Goal: Task Accomplishment & Management: Use online tool/utility

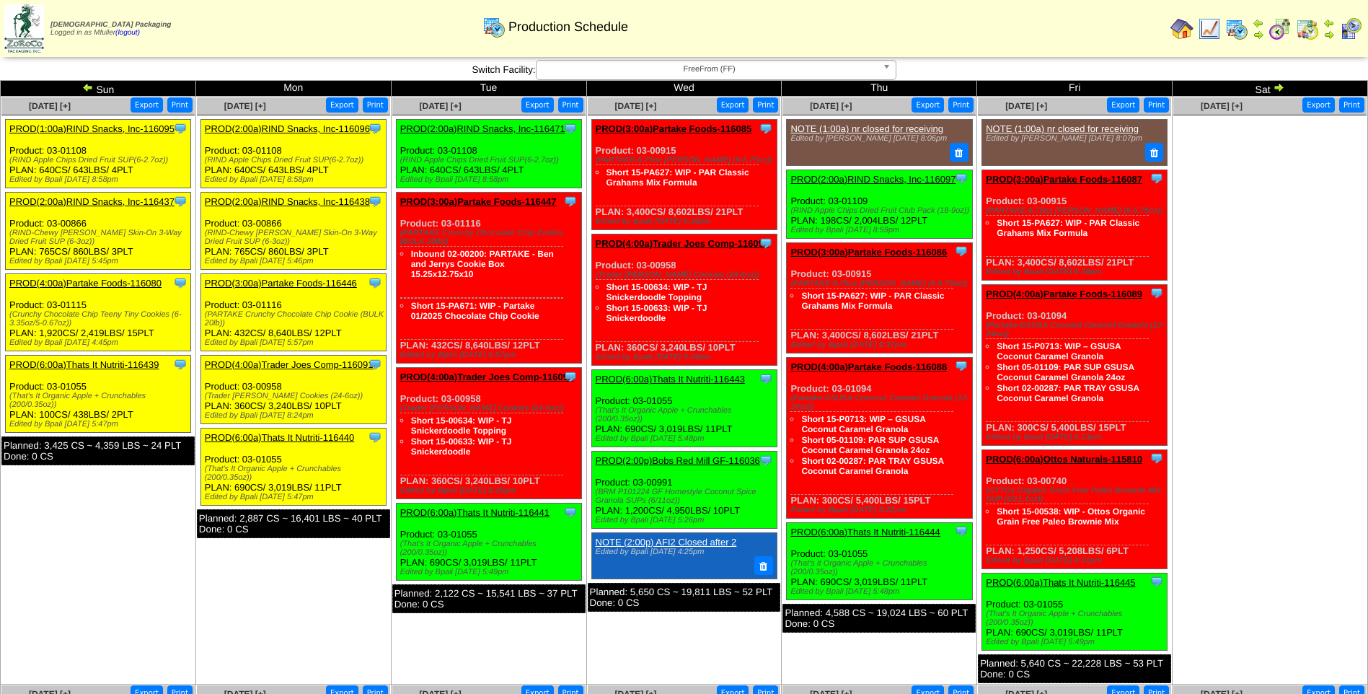
click at [87, 129] on link "PROD(1:00a)RIND Snacks, Inc-116095" at bounding box center [91, 128] width 165 height 11
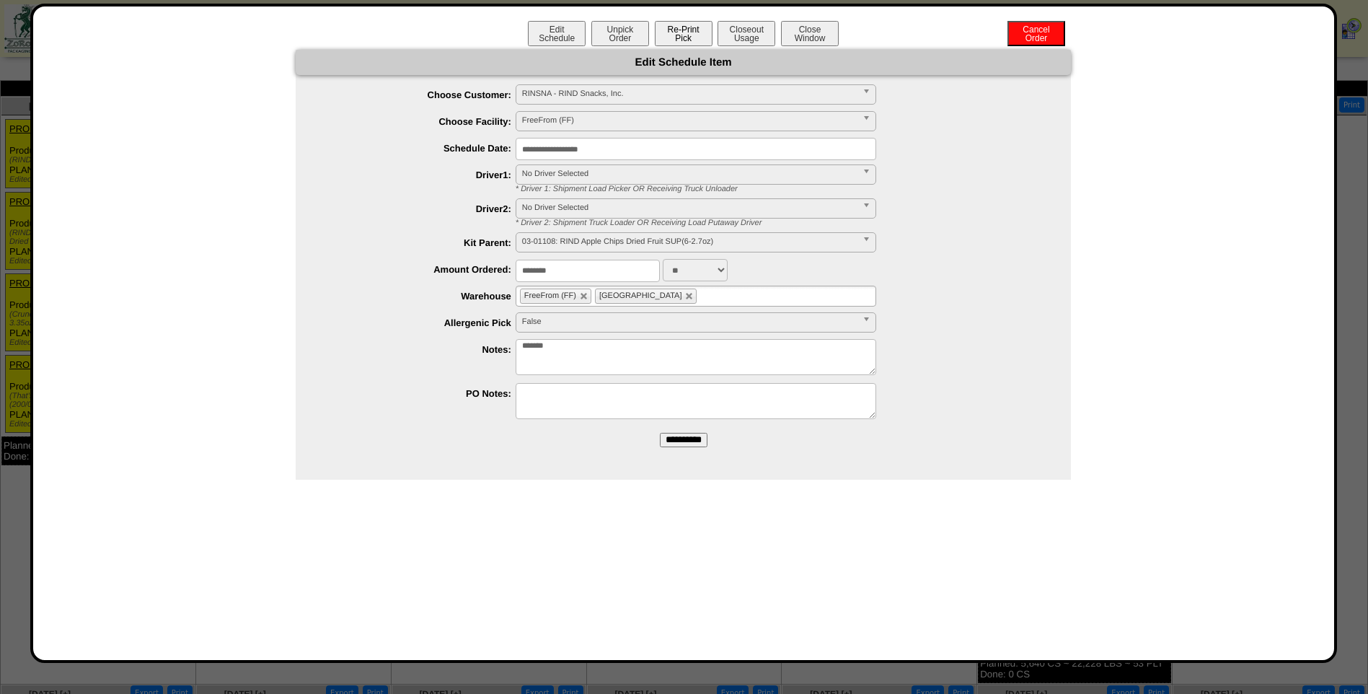
click at [679, 29] on button "Re-Print Pick" at bounding box center [684, 33] width 58 height 25
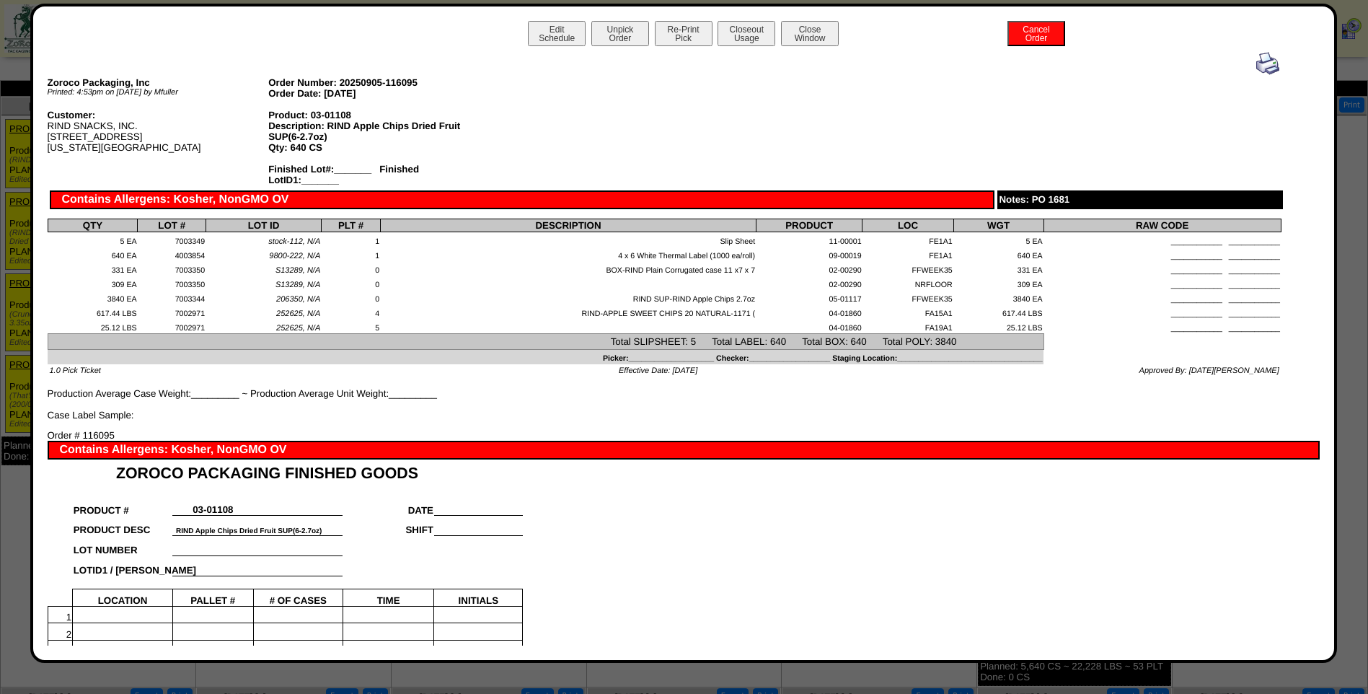
click at [1257, 60] on img at bounding box center [1267, 63] width 23 height 23
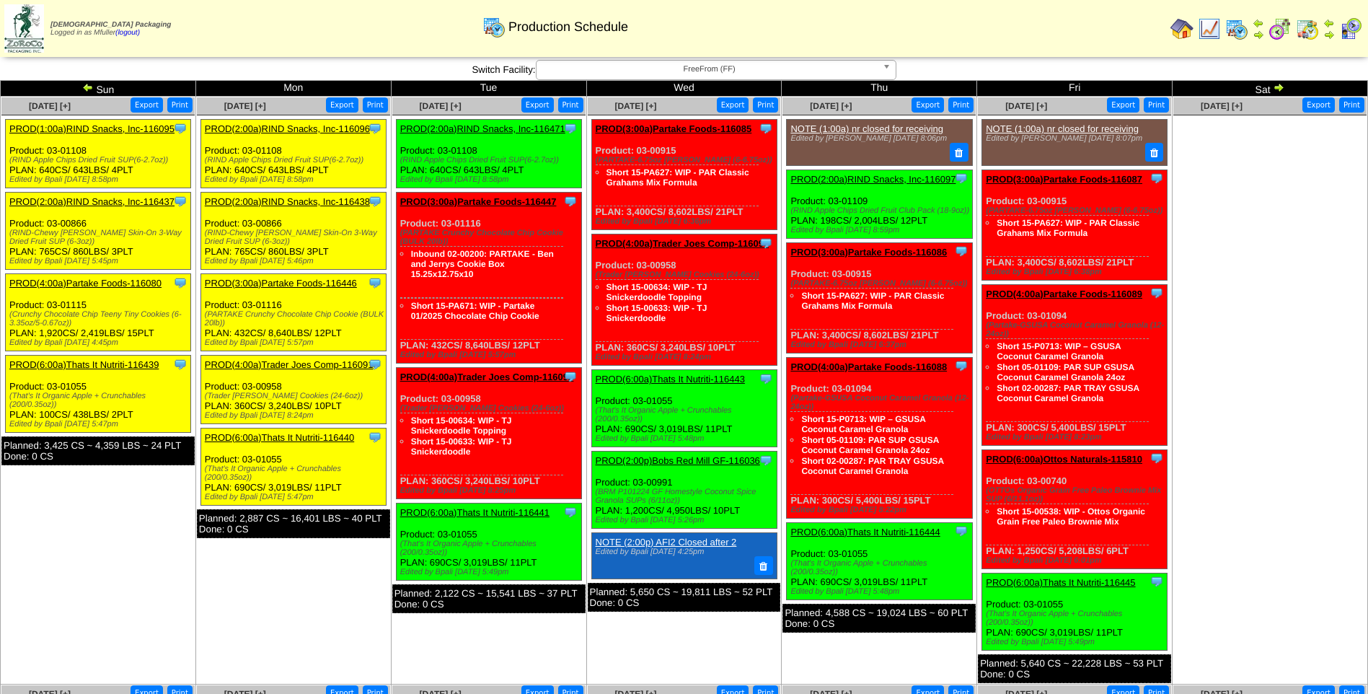
click at [109, 200] on link "PROD(2:00a)RIND Snacks, Inc-116437" at bounding box center [91, 201] width 165 height 11
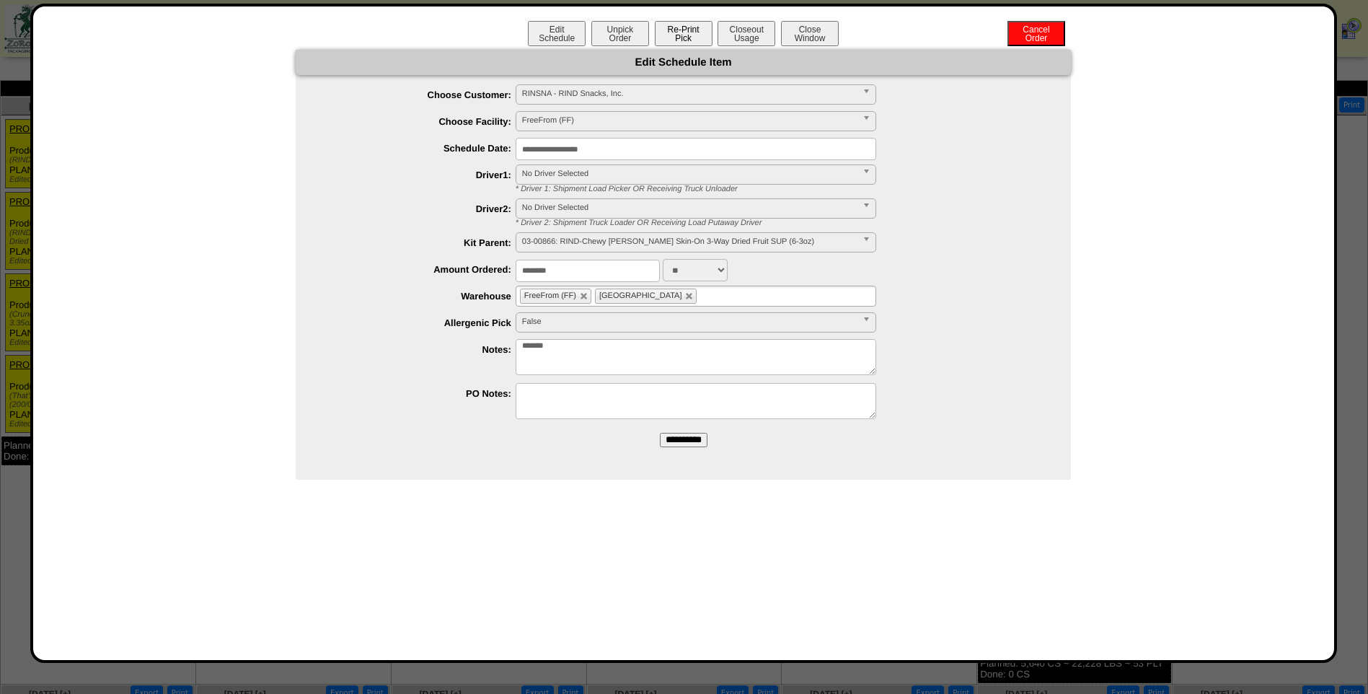
click at [677, 35] on button "Re-Print Pick" at bounding box center [684, 33] width 58 height 25
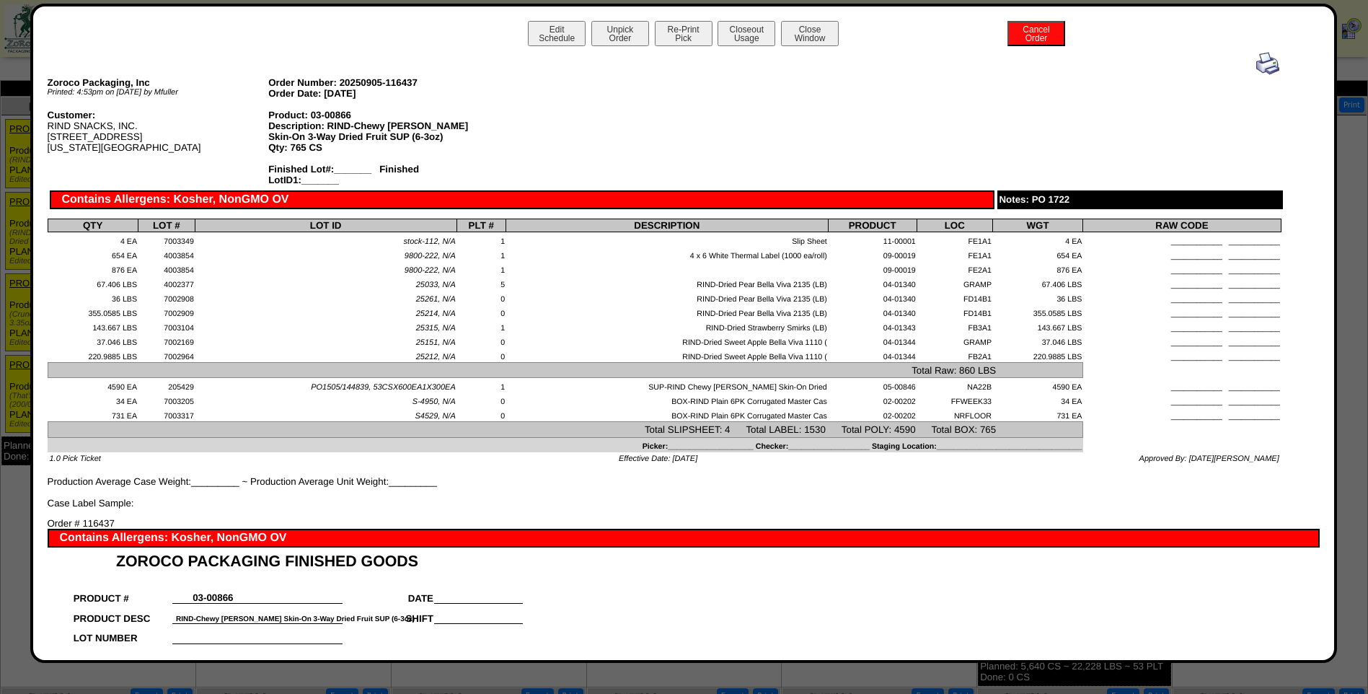
click at [1256, 66] on img at bounding box center [1267, 63] width 23 height 23
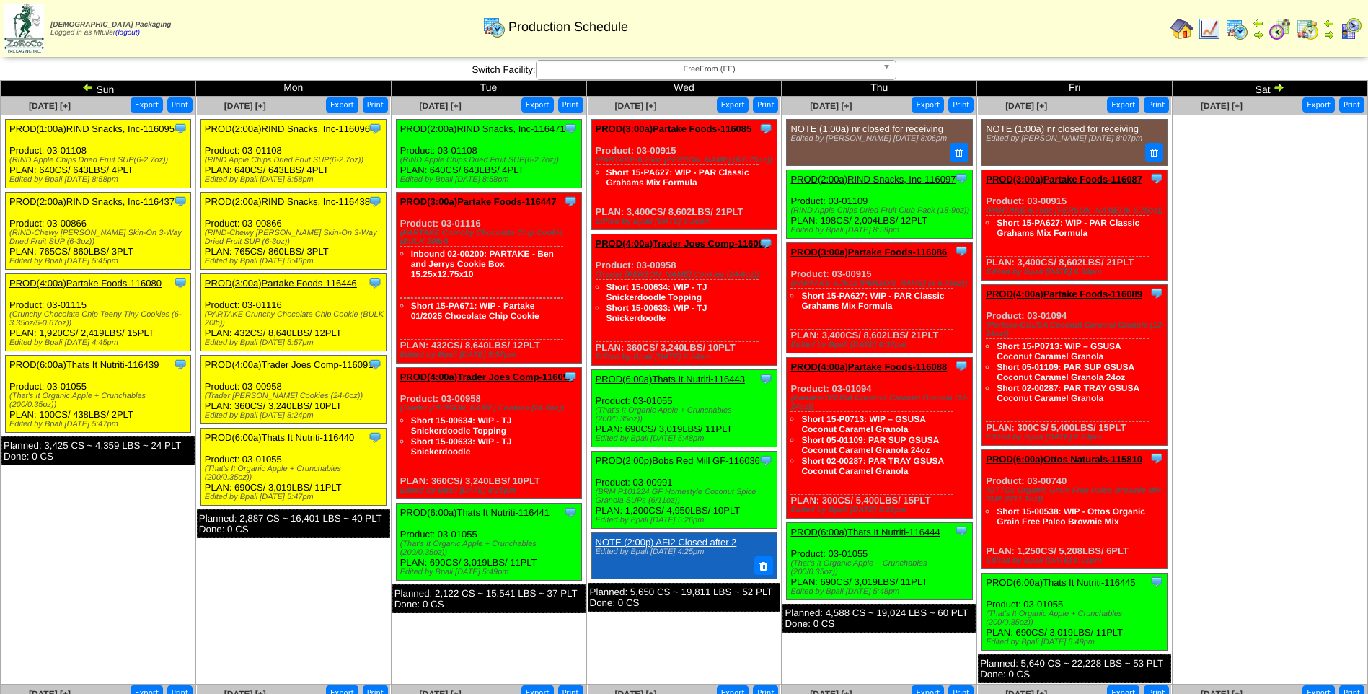
click at [84, 281] on link "PROD(4:00a)Partake Foods-116080" at bounding box center [85, 283] width 152 height 11
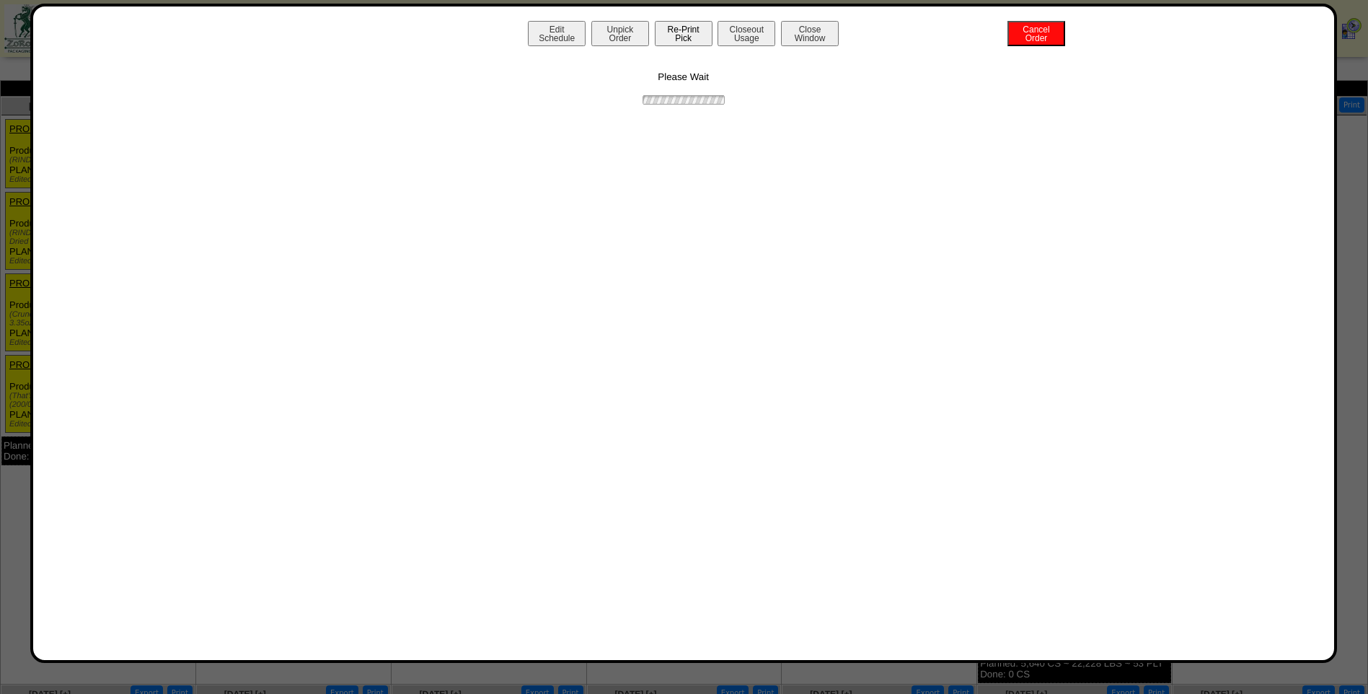
click at [677, 31] on button "Re-Print Pick" at bounding box center [684, 33] width 58 height 25
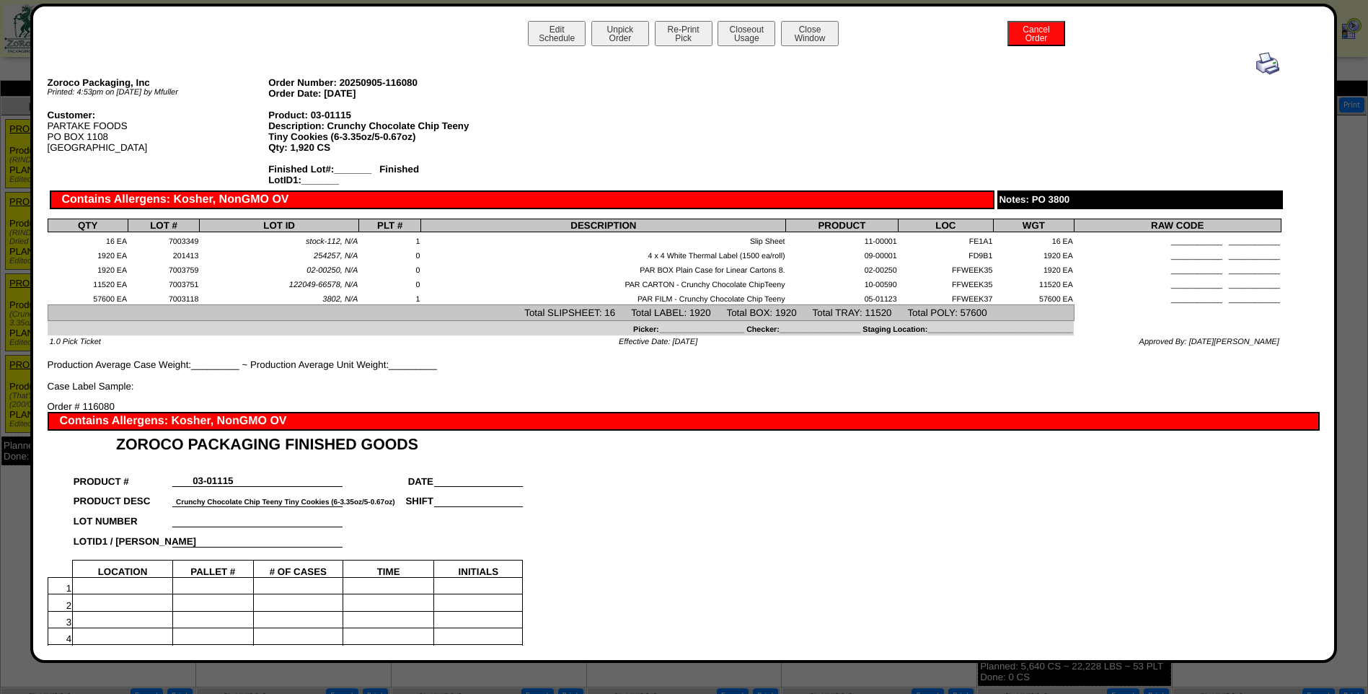
click at [1256, 68] on img at bounding box center [1267, 63] width 23 height 23
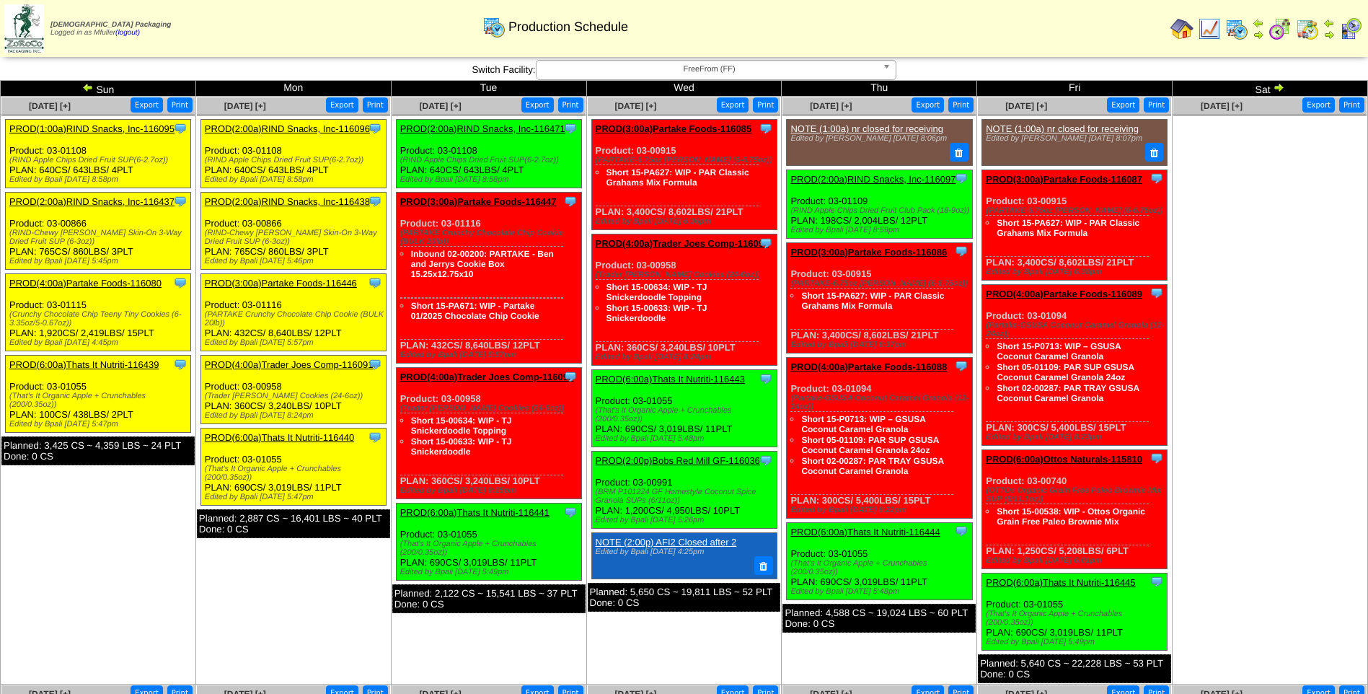
click at [113, 364] on link "PROD(6:00a)Thats It Nutriti-116439" at bounding box center [83, 364] width 149 height 11
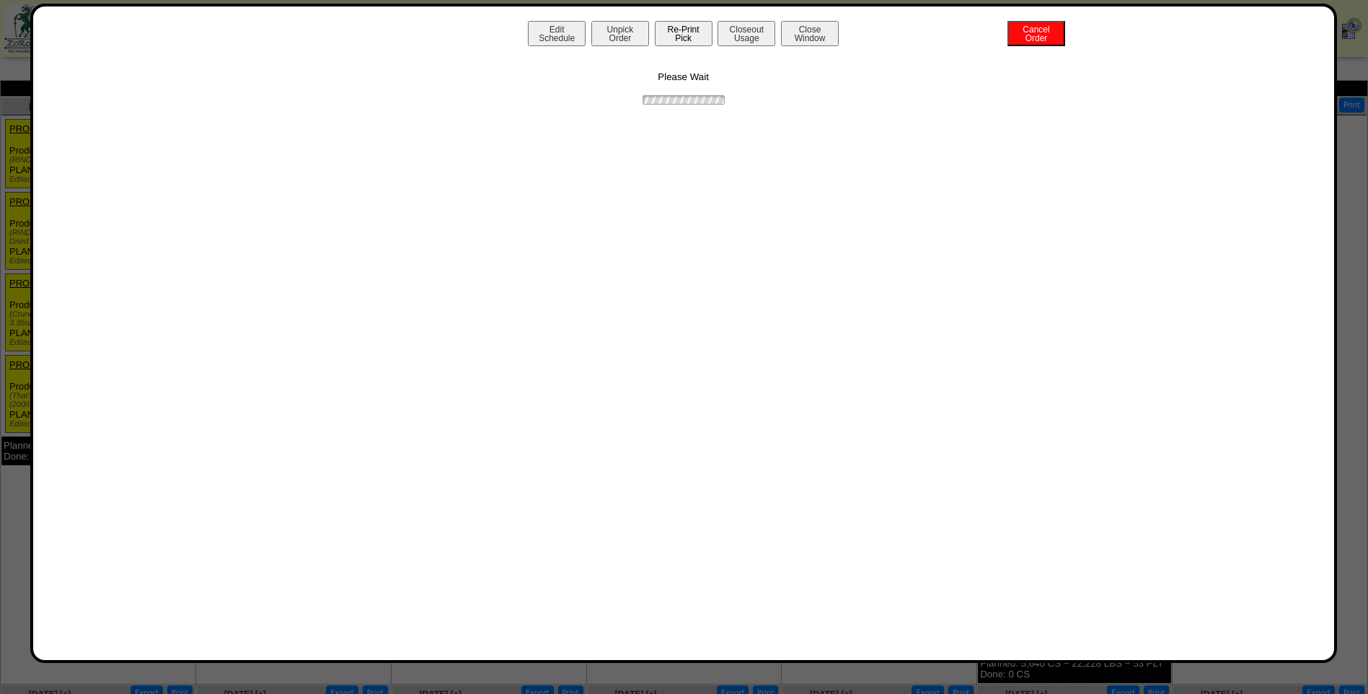
click at [670, 30] on button "Re-Print Pick" at bounding box center [684, 33] width 58 height 25
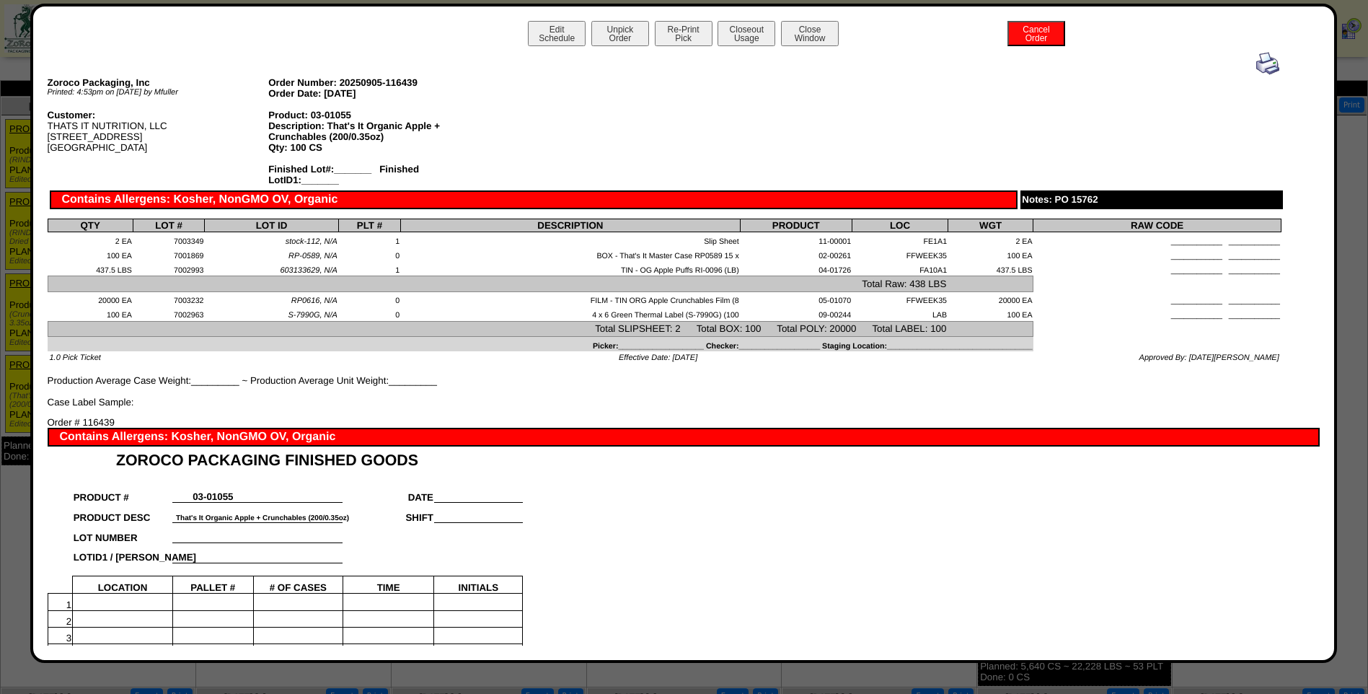
click at [1256, 65] on img at bounding box center [1267, 63] width 23 height 23
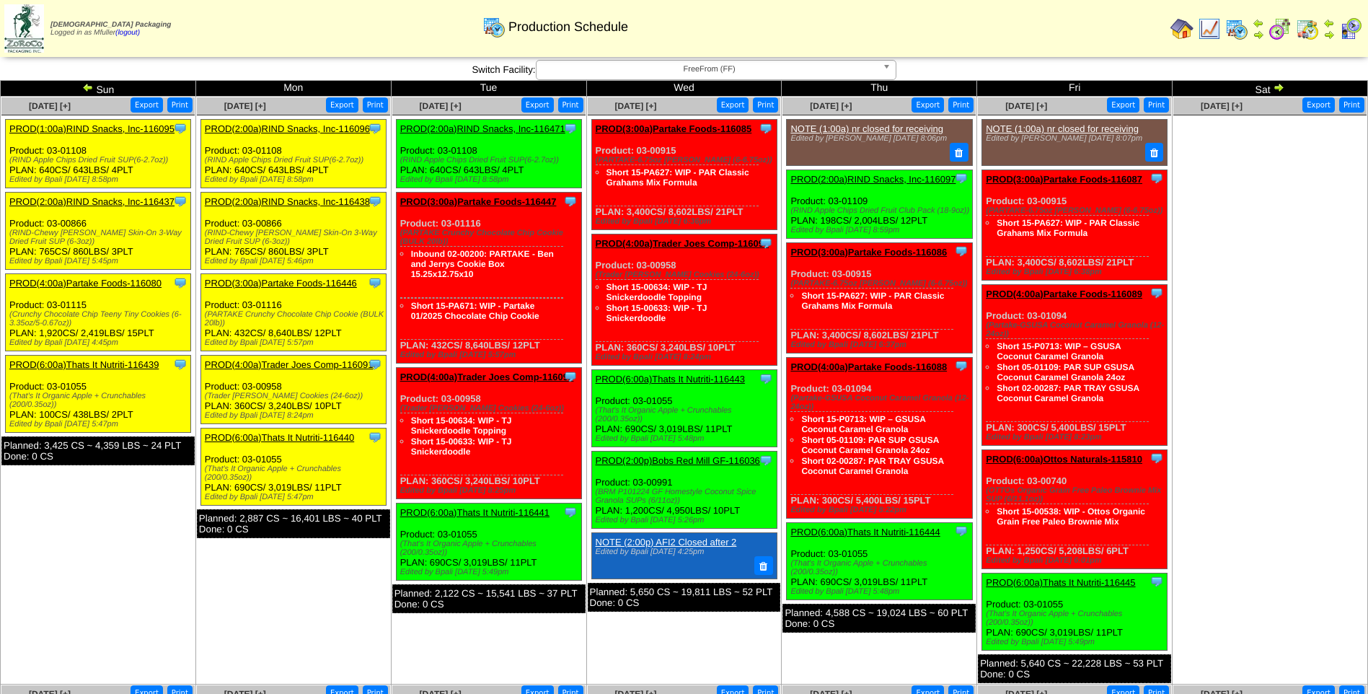
click at [279, 124] on link "PROD(2:00a)RIND Snacks, Inc-116096" at bounding box center [287, 128] width 165 height 11
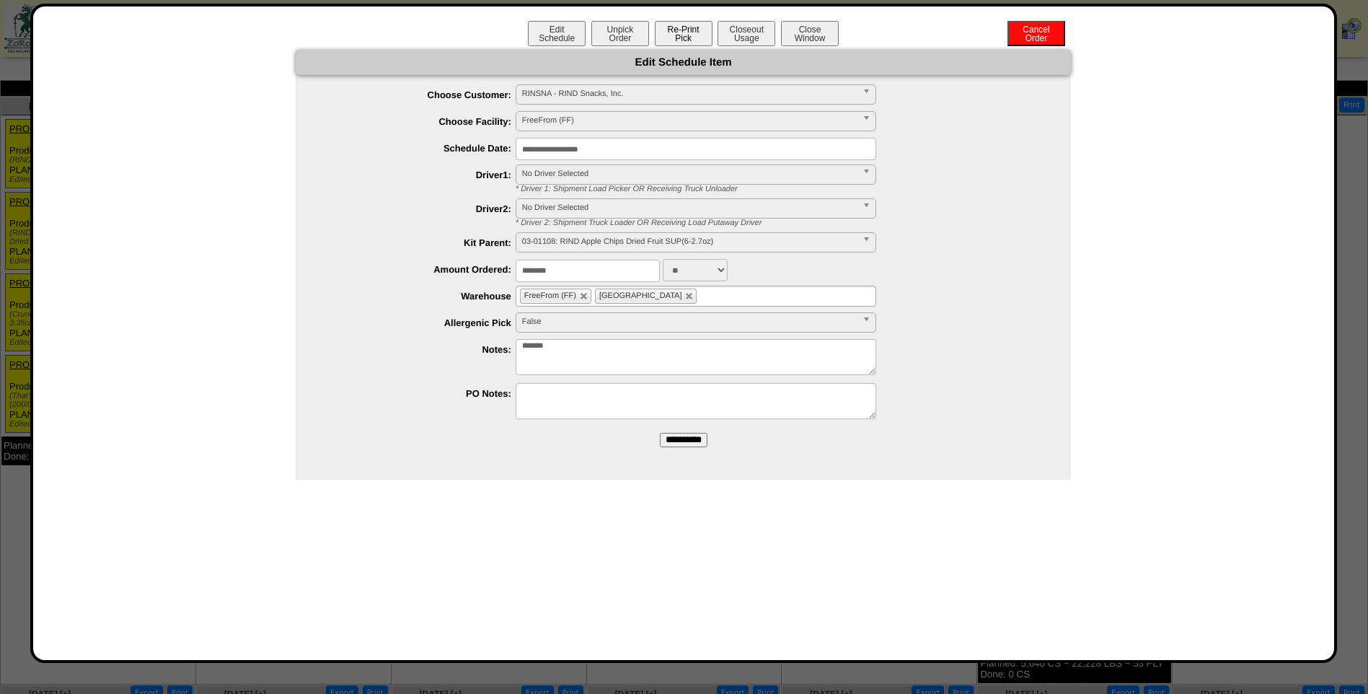
click at [684, 32] on button "Re-Print Pick" at bounding box center [684, 33] width 58 height 25
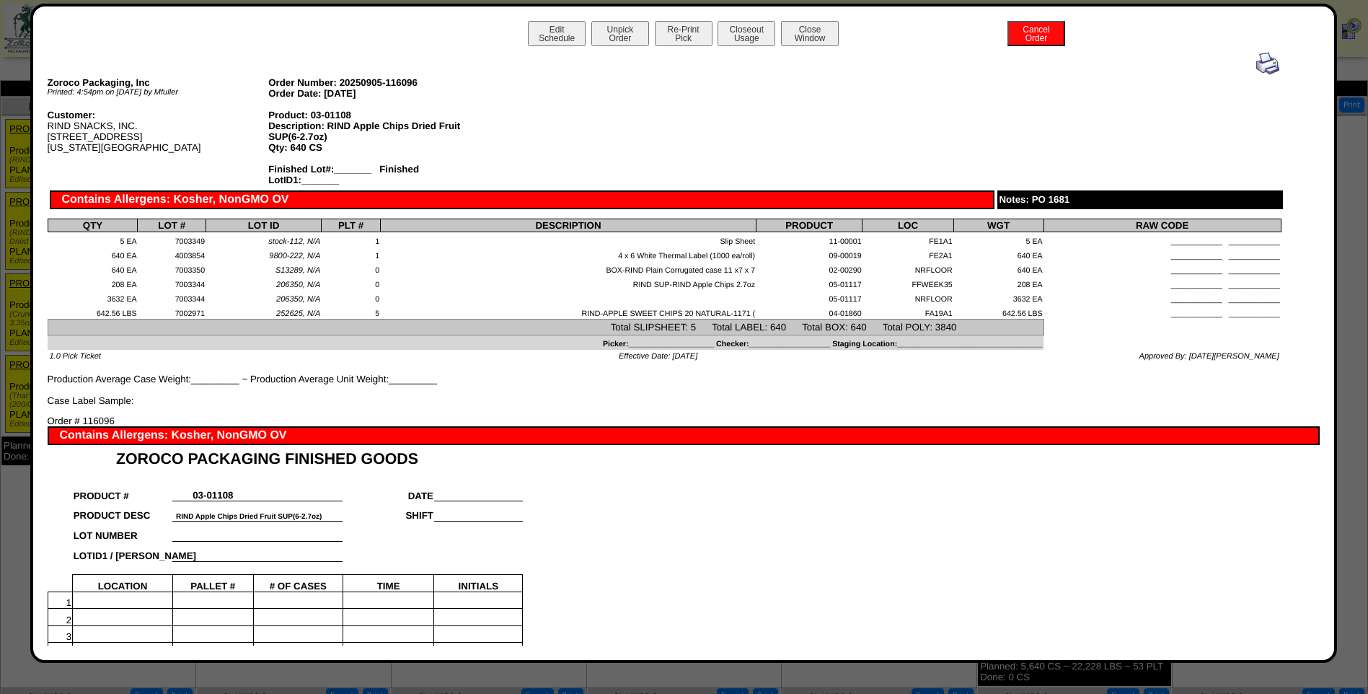
click at [1256, 59] on img at bounding box center [1267, 63] width 23 height 23
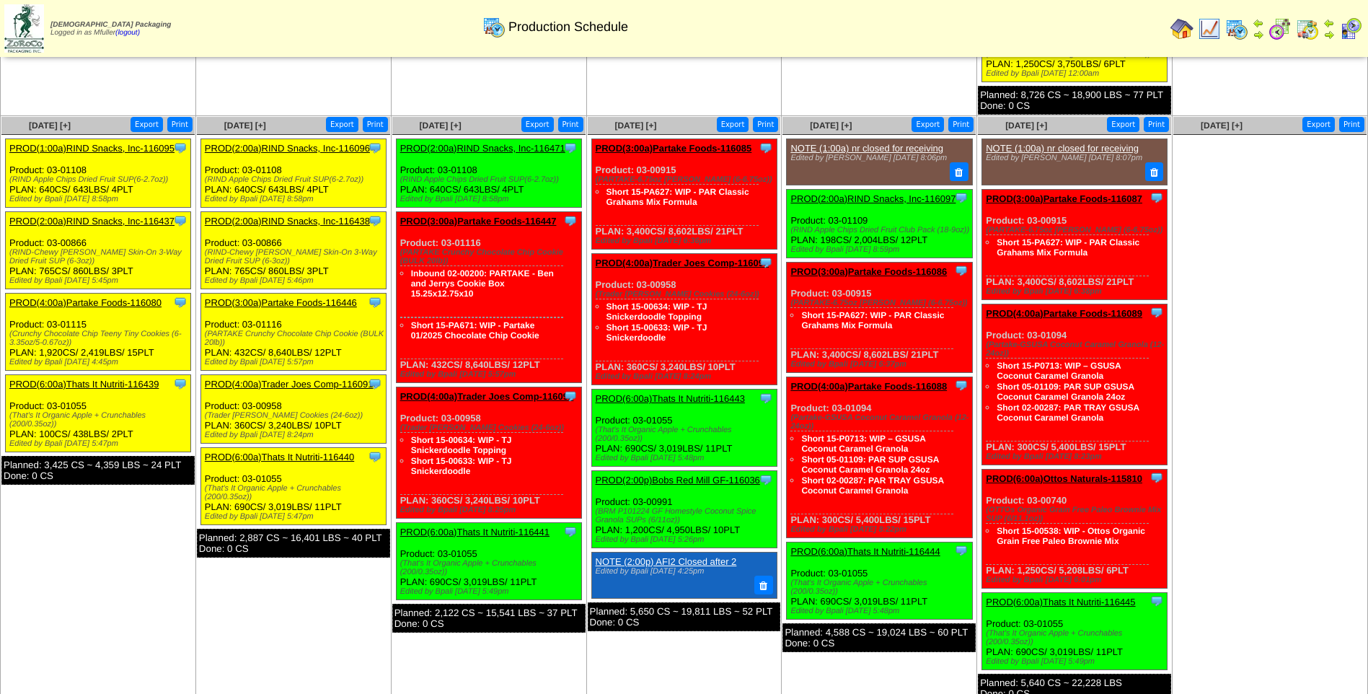
scroll to position [617, 0]
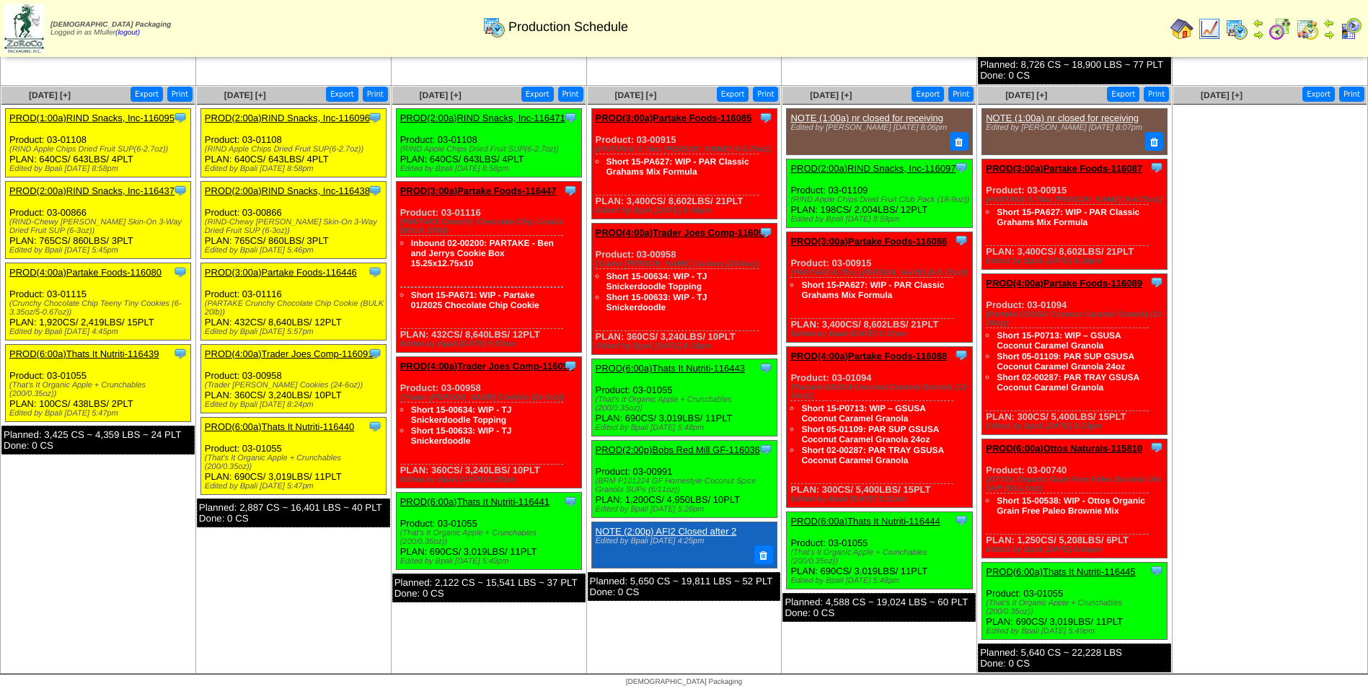
click at [275, 270] on link "PROD(3:00a)Partake Foods-116446" at bounding box center [281, 272] width 152 height 11
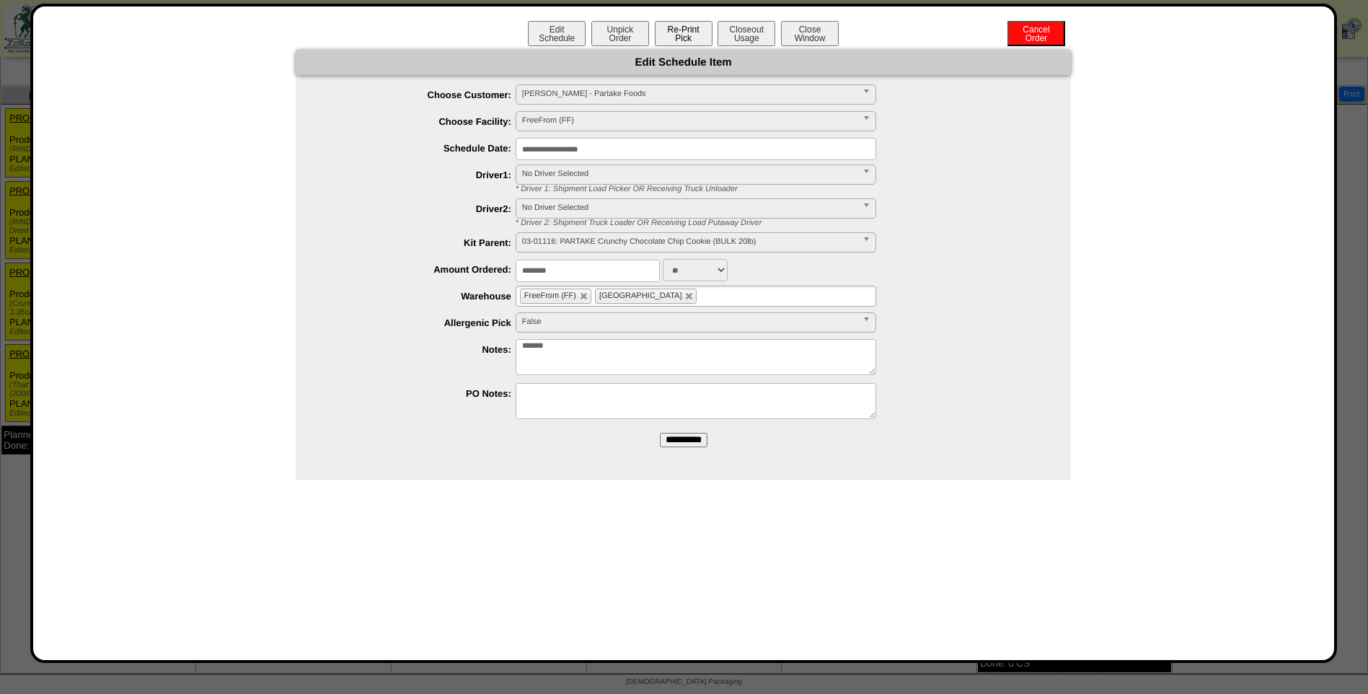
click at [682, 33] on button "Re-Print Pick" at bounding box center [684, 33] width 58 height 25
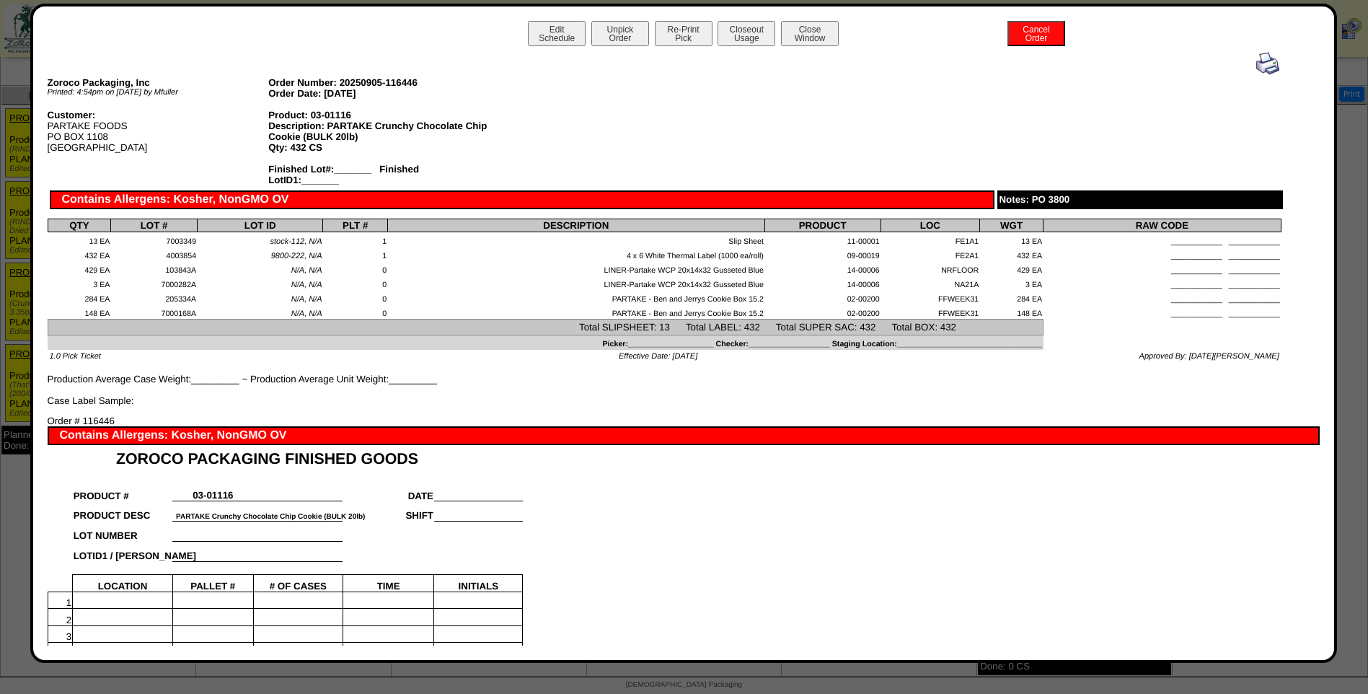
click at [1262, 65] on img at bounding box center [1267, 63] width 23 height 23
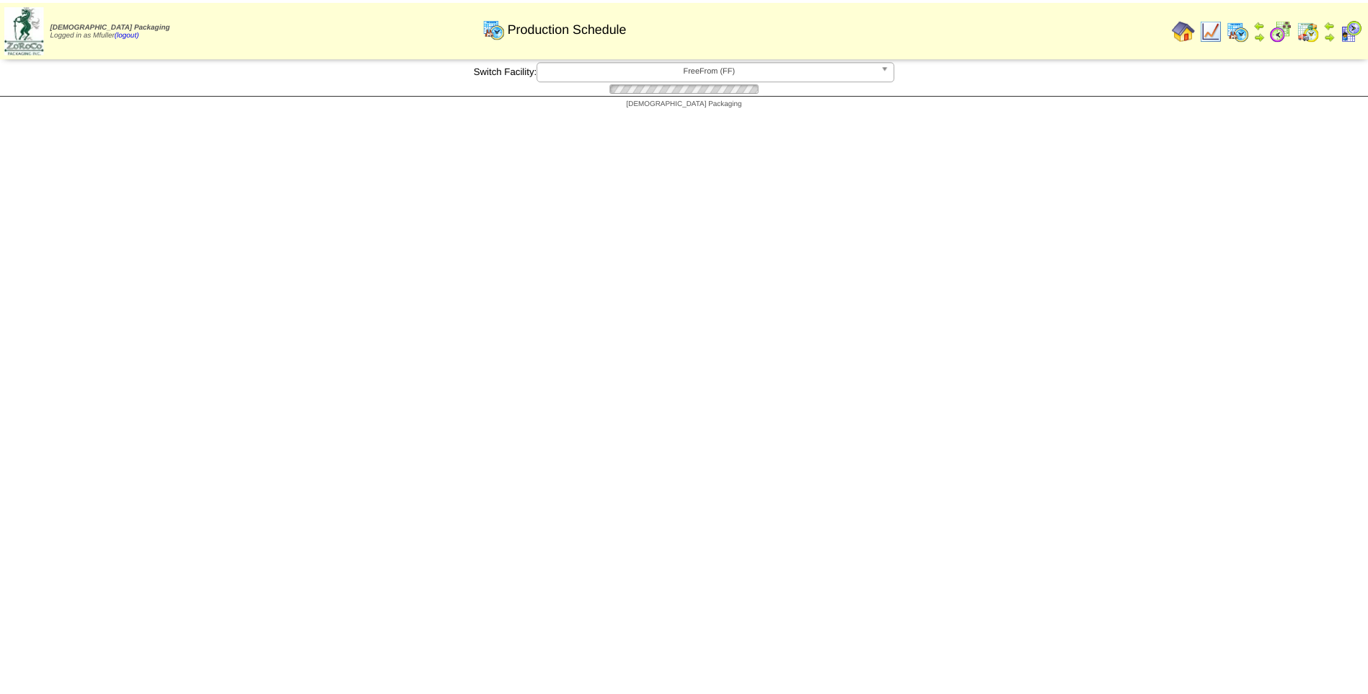
scroll to position [617, 0]
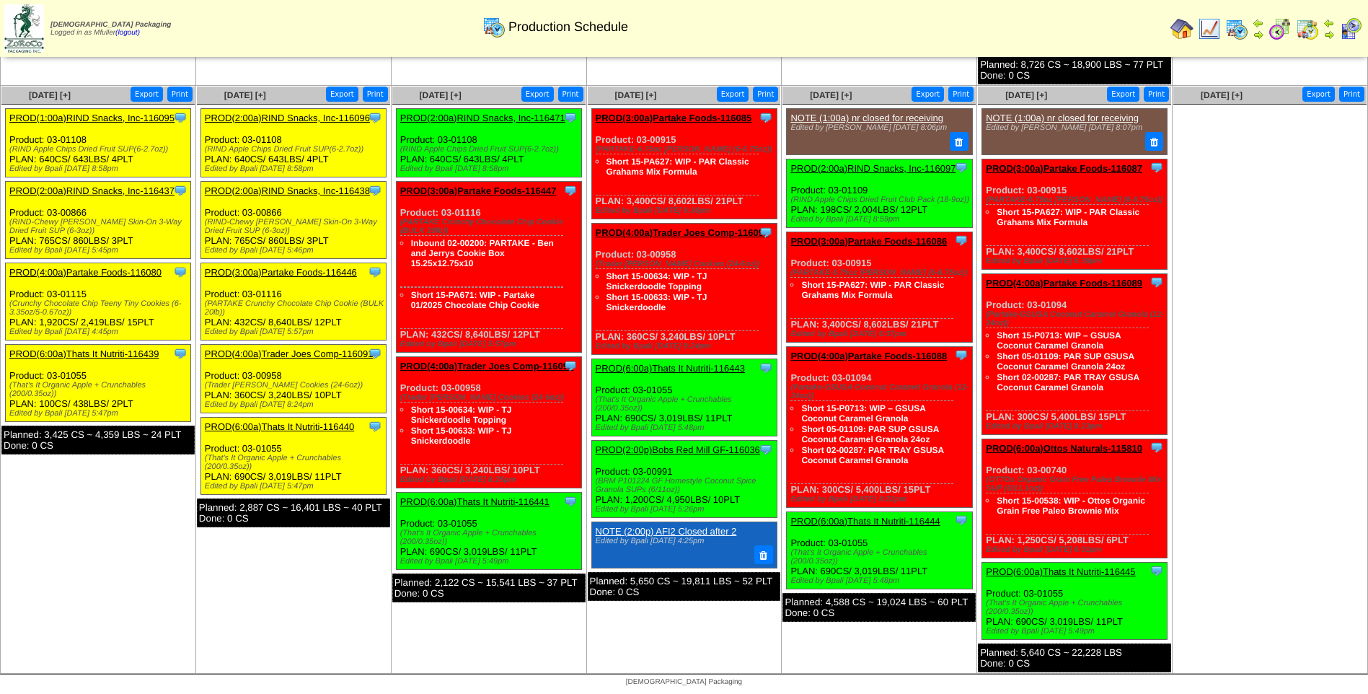
click at [269, 356] on link "PROD(4:00a)Trader Joes Comp-116091" at bounding box center [289, 353] width 169 height 11
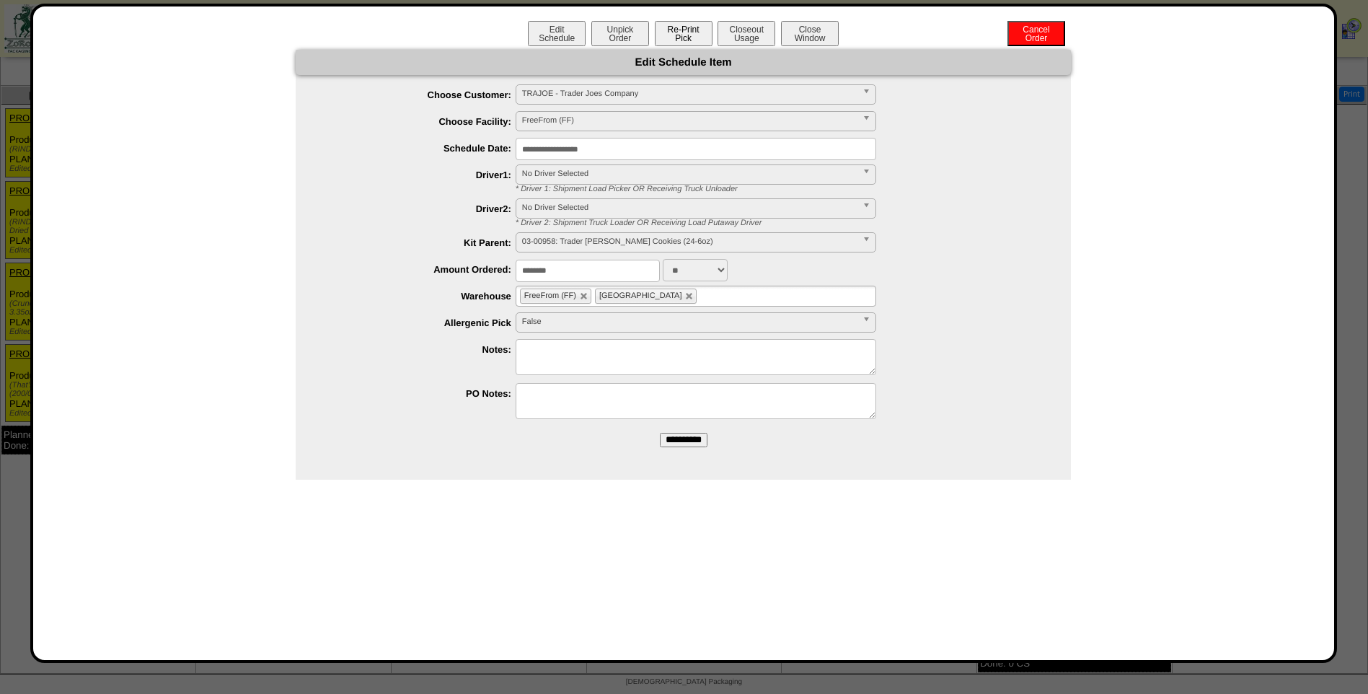
click at [687, 34] on button "Re-Print Pick" at bounding box center [684, 33] width 58 height 25
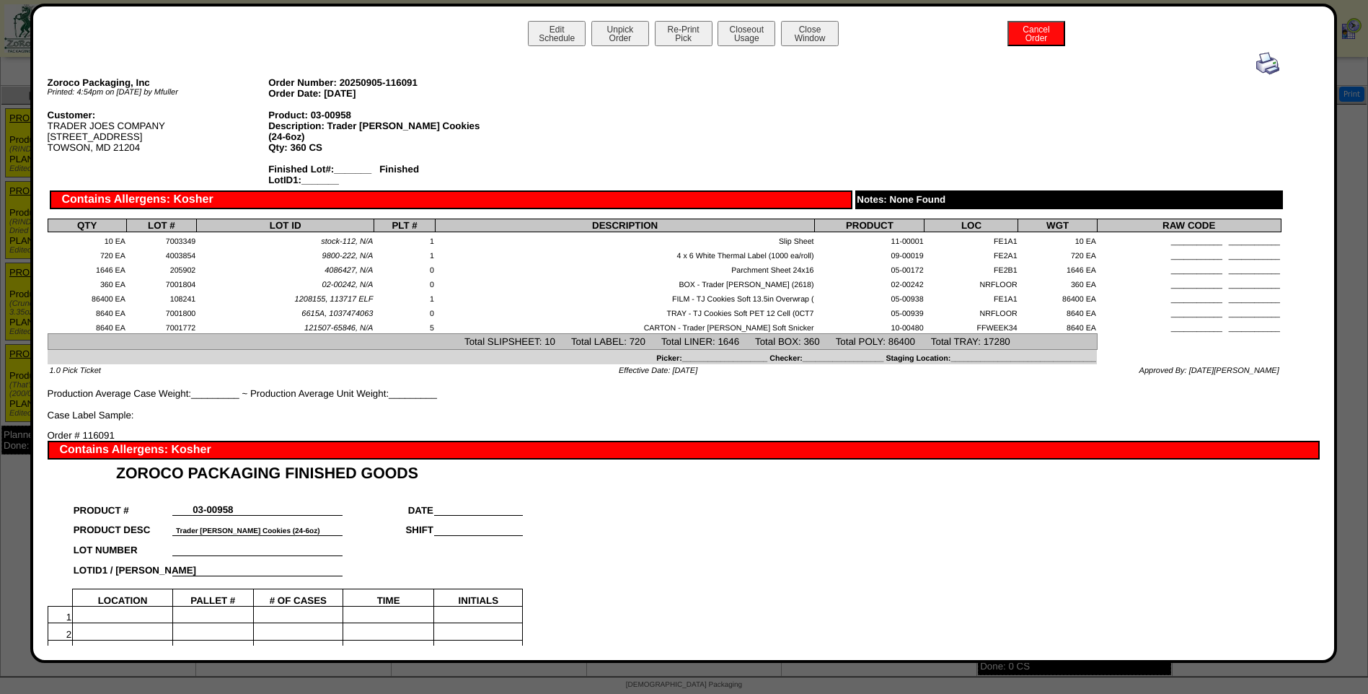
click at [1260, 63] on img at bounding box center [1267, 63] width 23 height 23
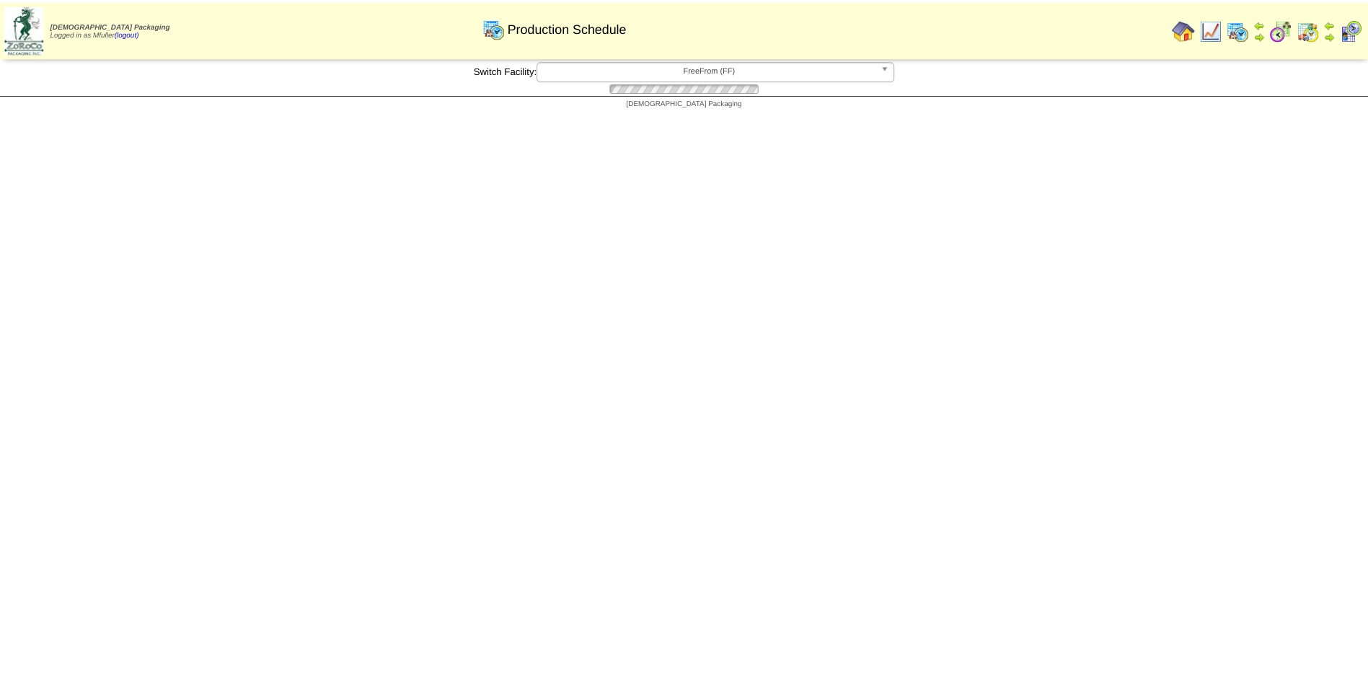
scroll to position [617, 0]
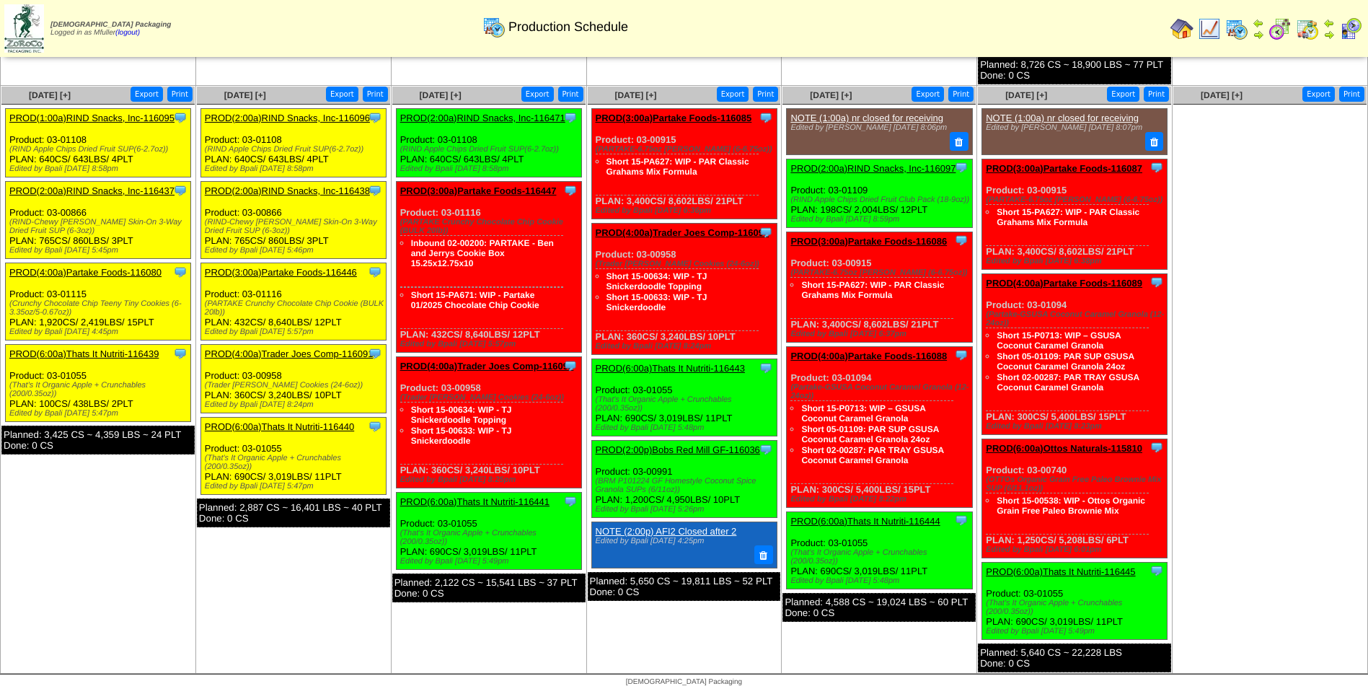
click at [304, 426] on link "PROD(6:00a)Thats It Nutriti-116440" at bounding box center [279, 426] width 149 height 11
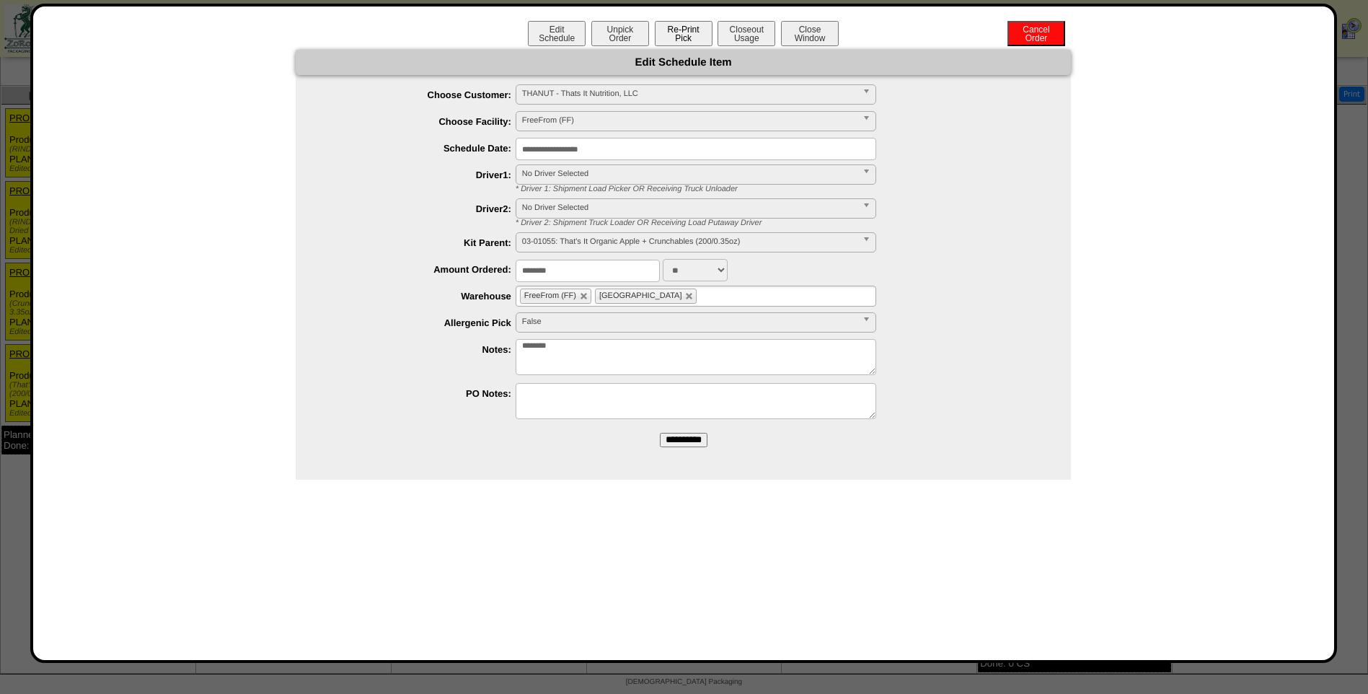
click at [682, 40] on button "Re-Print Pick" at bounding box center [684, 33] width 58 height 25
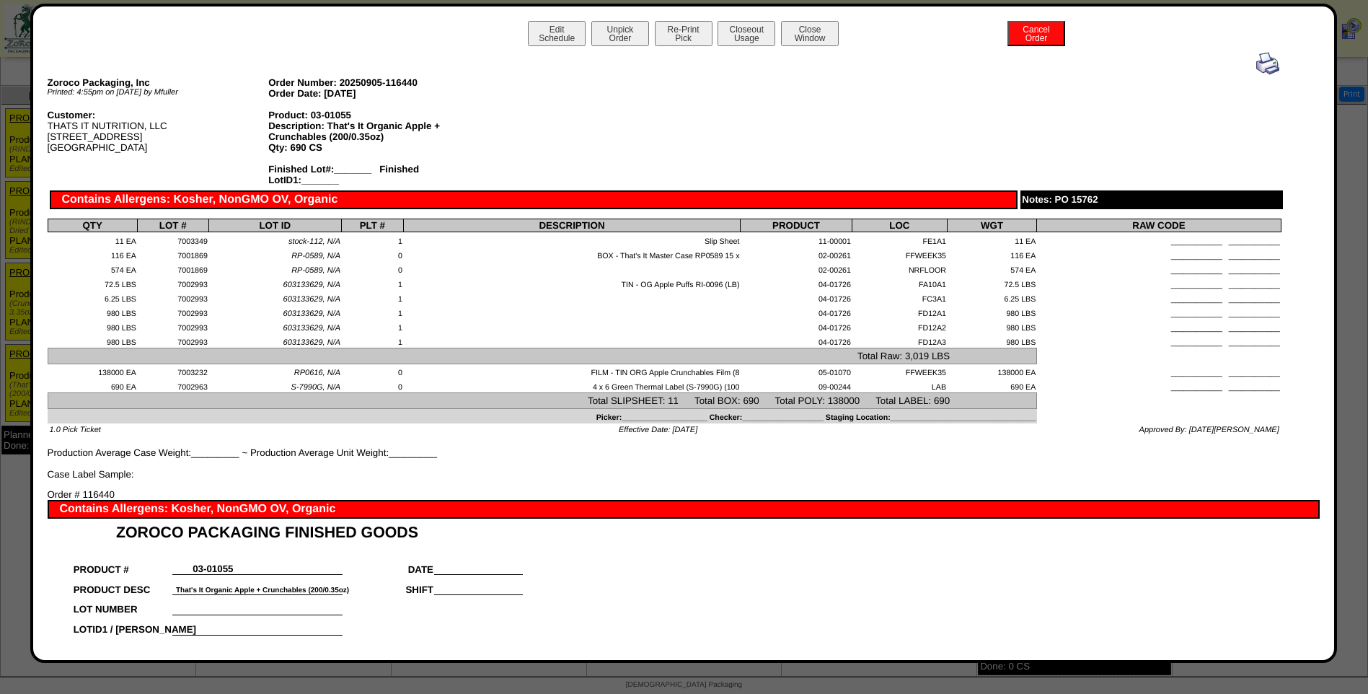
click at [1256, 64] on img at bounding box center [1267, 63] width 23 height 23
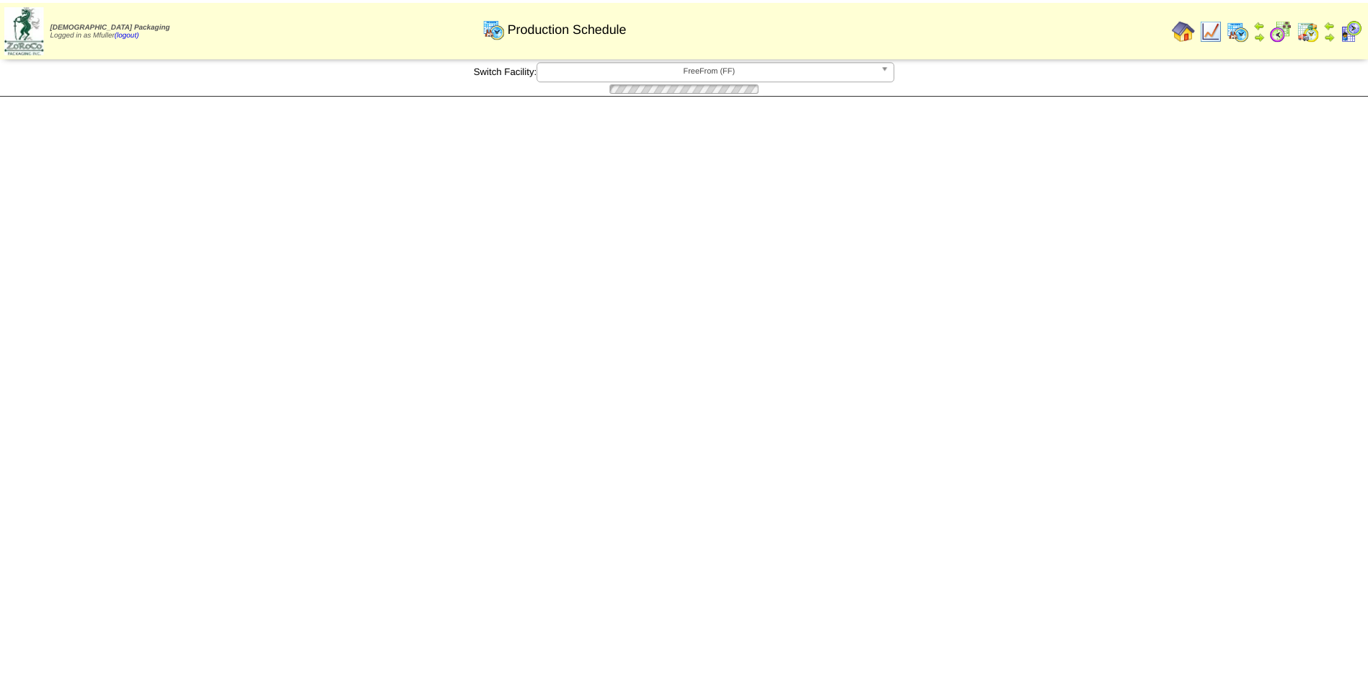
scroll to position [617, 0]
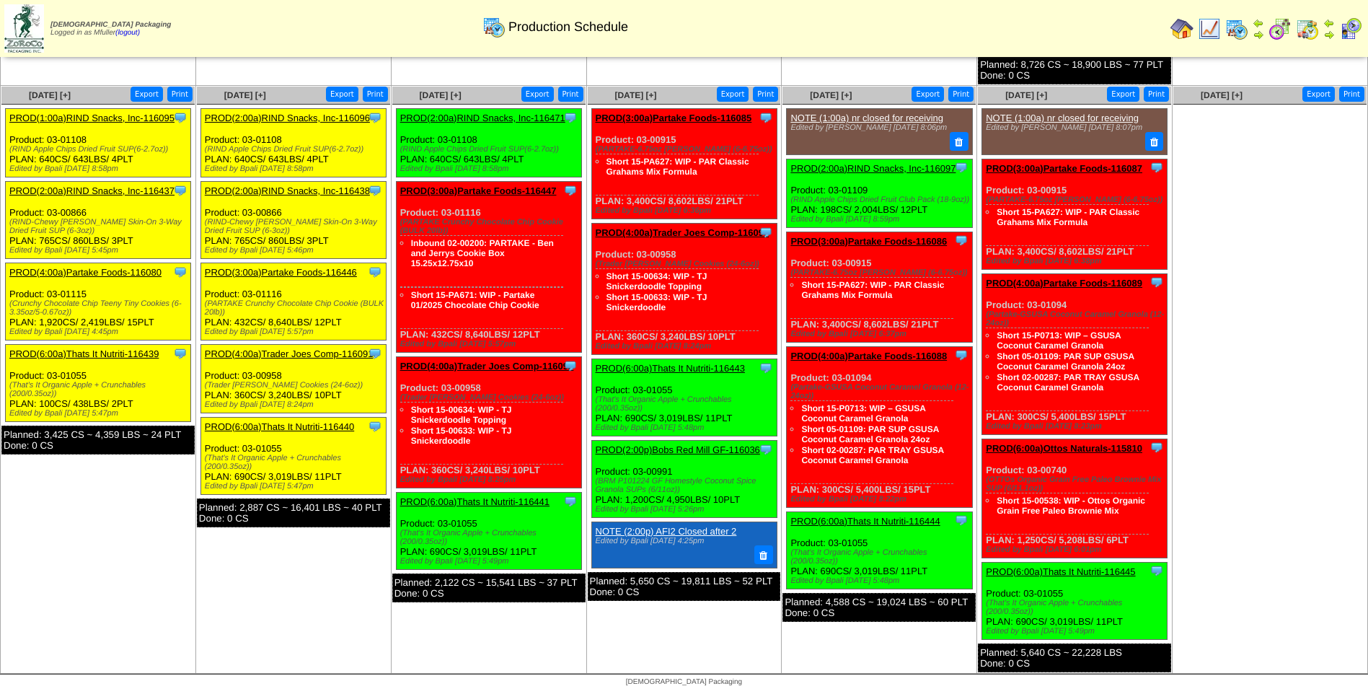
click at [297, 193] on link "PROD(2:00a)RIND Snacks, Inc-116438" at bounding box center [287, 190] width 165 height 11
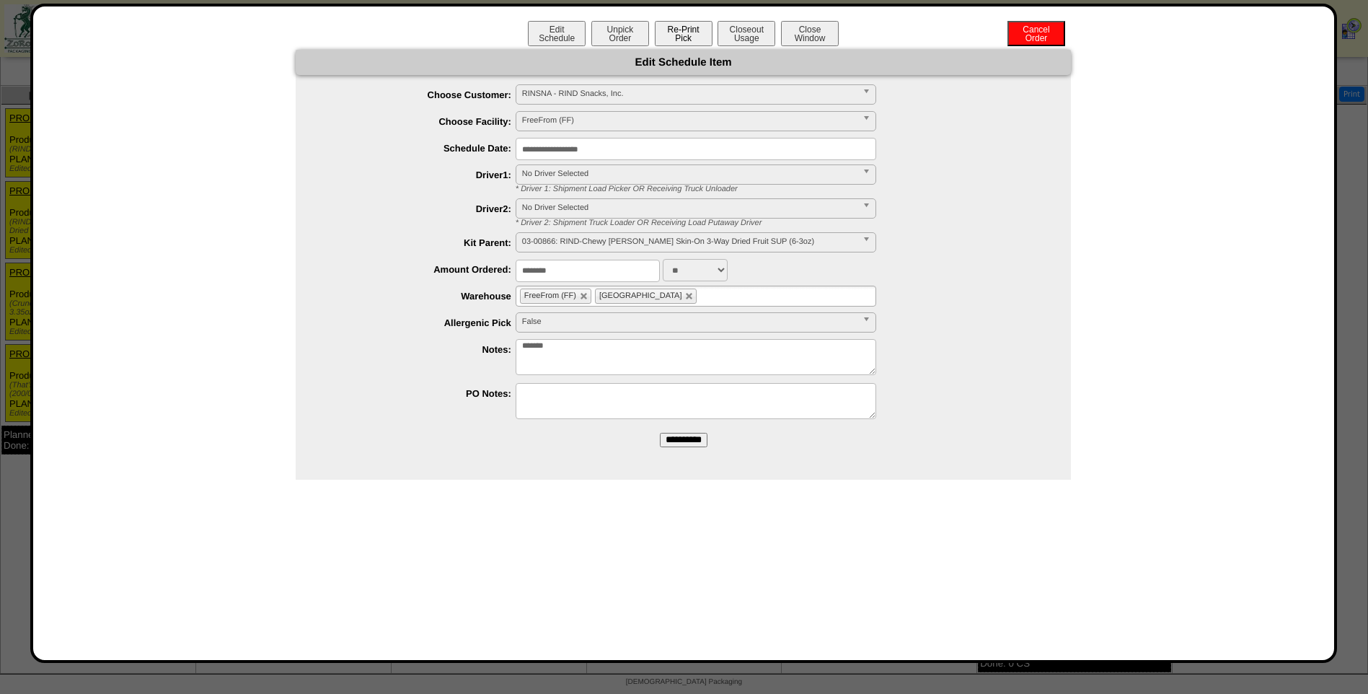
click at [668, 32] on button "Re-Print Pick" at bounding box center [684, 33] width 58 height 25
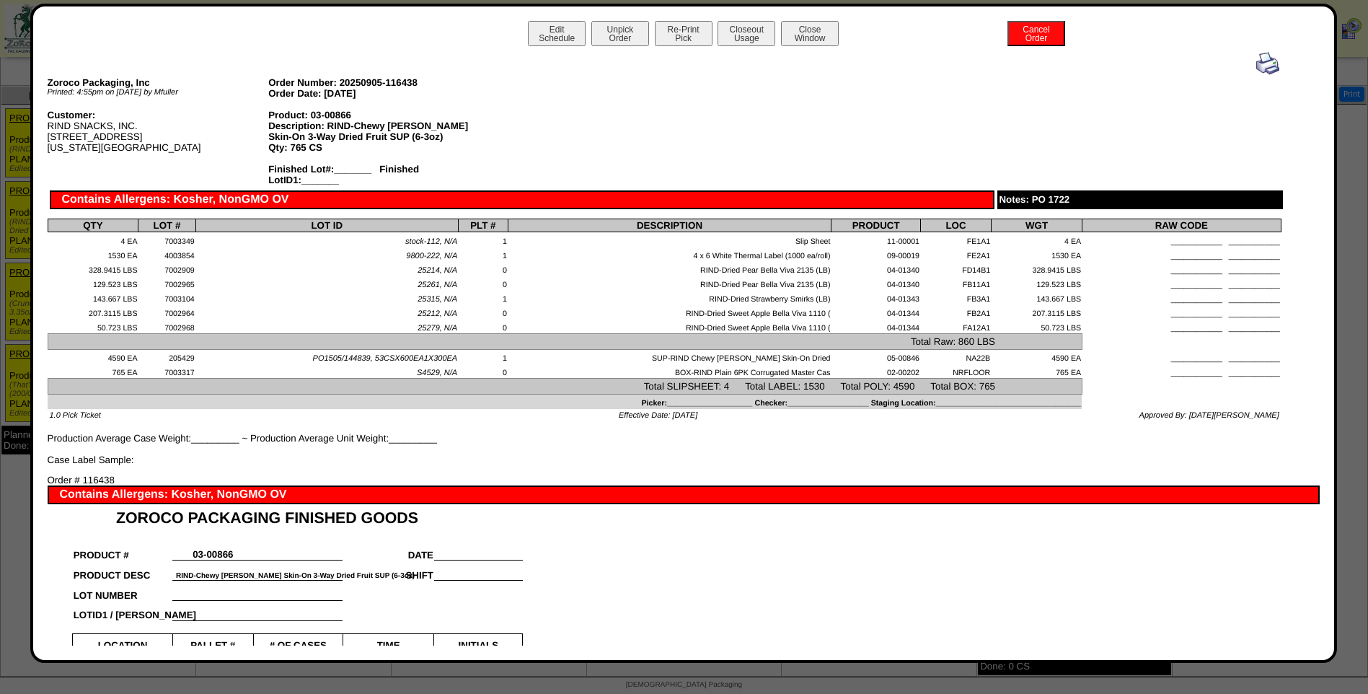
click at [1256, 58] on img at bounding box center [1267, 63] width 23 height 23
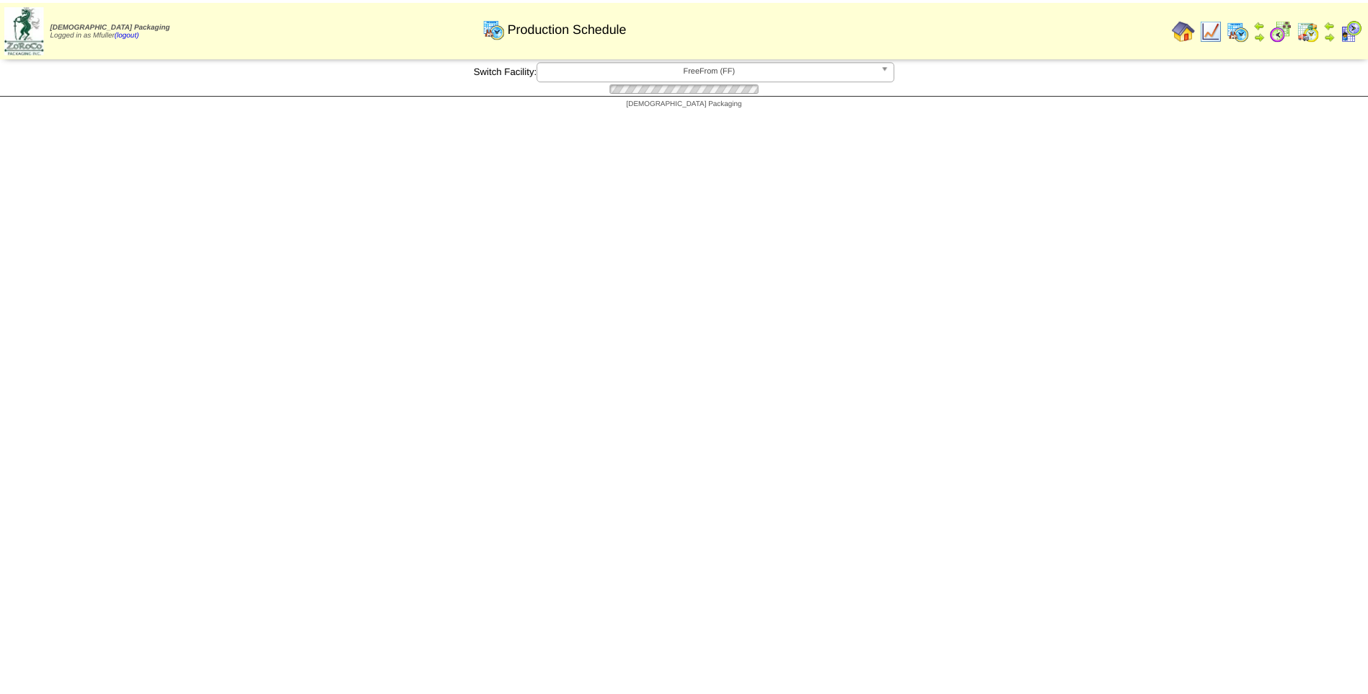
scroll to position [617, 0]
